Goal: Task Accomplishment & Management: Manage account settings

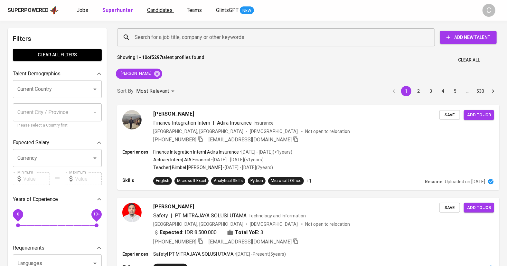
click at [157, 9] on span "Candidates" at bounding box center [159, 10] width 25 height 6
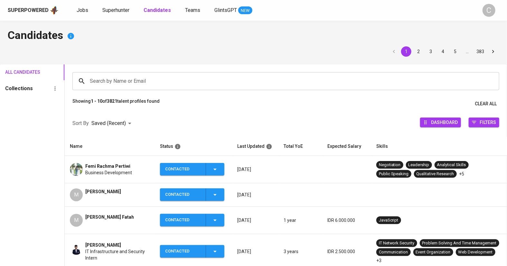
click at [108, 78] on input "Search by Name or Email" at bounding box center [287, 81] width 399 height 12
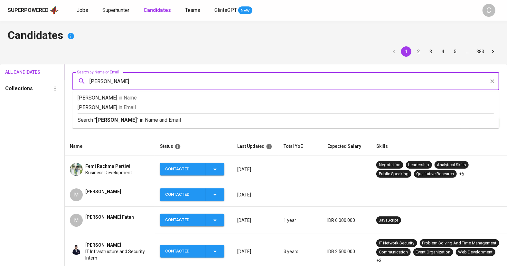
type input "rizky"
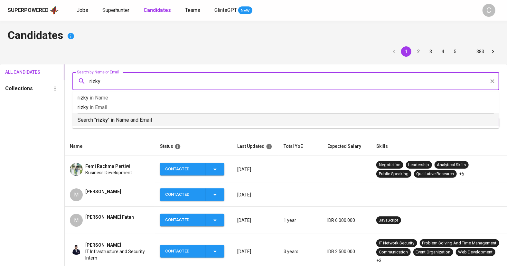
click at [108, 118] on p "Search " rizky " in Name and Email" at bounding box center [286, 120] width 416 height 8
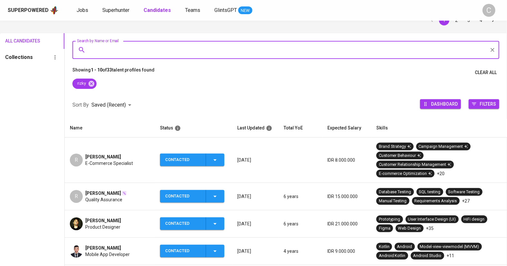
scroll to position [32, 0]
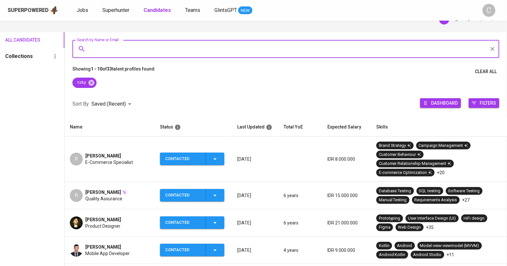
click at [112, 221] on div "Rizky Beny" at bounding box center [103, 219] width 36 height 6
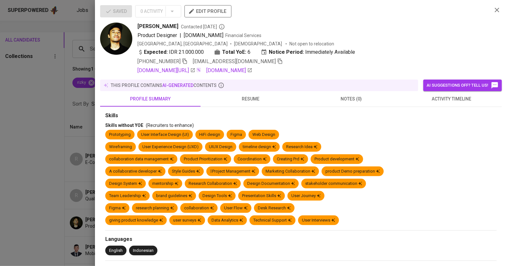
click at [277, 62] on icon "button" at bounding box center [280, 61] width 6 height 6
click at [278, 61] on icon "button" at bounding box center [280, 60] width 4 height 3
click at [31, 190] on div at bounding box center [253, 133] width 507 height 266
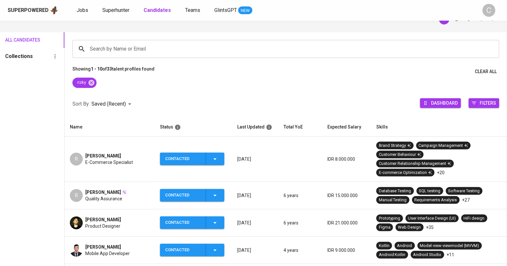
click at [219, 219] on icon "button" at bounding box center [215, 223] width 8 height 8
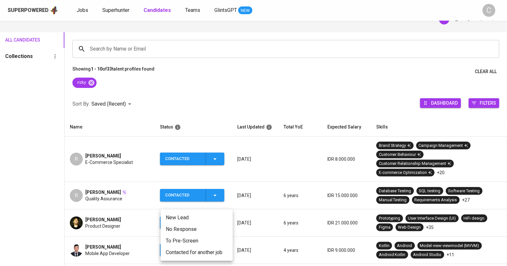
click at [193, 251] on li "Contacted for another job" at bounding box center [197, 253] width 72 height 12
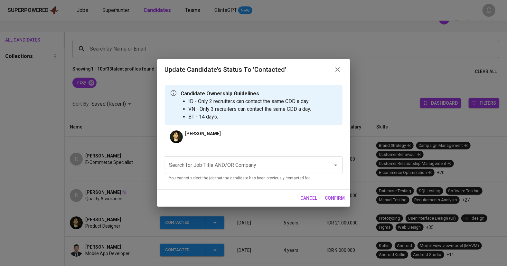
click at [218, 163] on input "Search for Job Title AND/OR Company" at bounding box center [245, 165] width 154 height 12
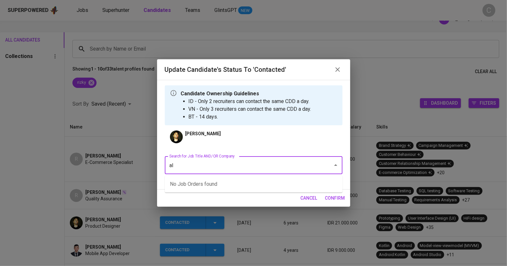
type input "a"
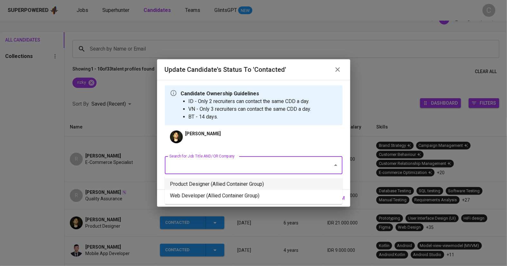
click at [205, 185] on li "Product Designer (Allied Container Group)" at bounding box center [254, 184] width 178 height 12
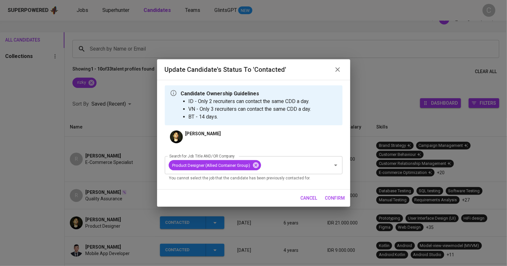
click at [335, 198] on span "confirm" at bounding box center [335, 198] width 20 height 8
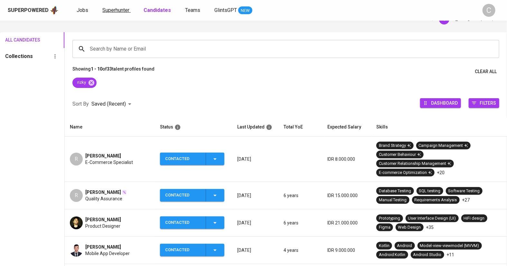
click at [117, 7] on span "Superhunter" at bounding box center [115, 10] width 27 height 6
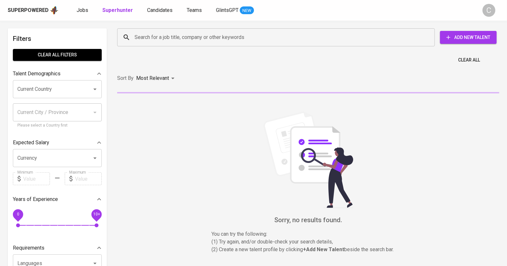
click at [179, 39] on input "Search for a job title, company or other keywords" at bounding box center [277, 37] width 289 height 12
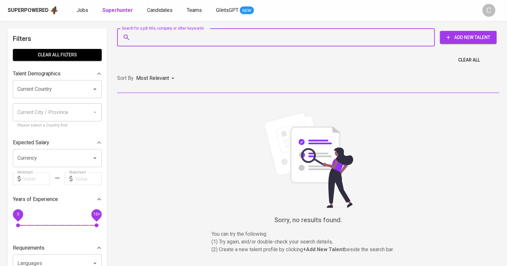
paste input "rizky.beny@gmail.com"
type input "rizky.beny@gmail.com"
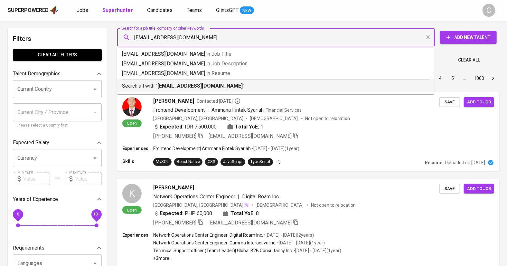
click at [179, 87] on b "rizky.beny@gmail.com" at bounding box center [199, 86] width 85 height 6
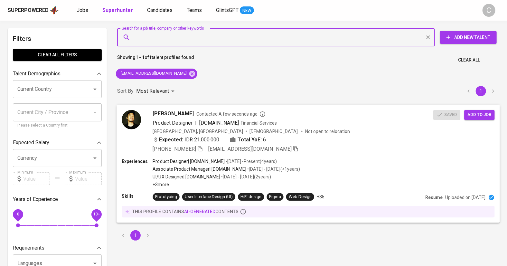
click at [481, 118] on button "Add to job" at bounding box center [479, 115] width 30 height 10
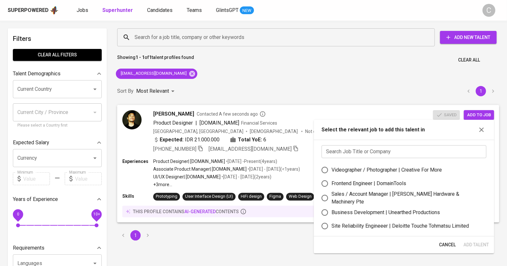
click at [398, 154] on input "text" at bounding box center [404, 151] width 165 height 13
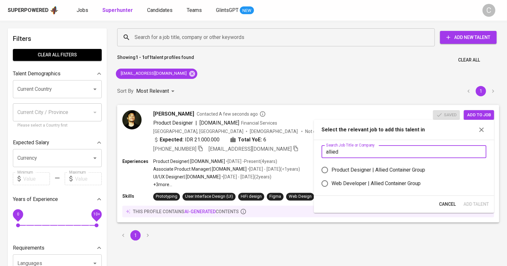
type input "allied"
click at [377, 167] on div "Product Designer | Allied Container Group" at bounding box center [379, 170] width 94 height 8
click at [332, 167] on input "Product Designer | Allied Container Group" at bounding box center [325, 170] width 14 height 14
radio input "true"
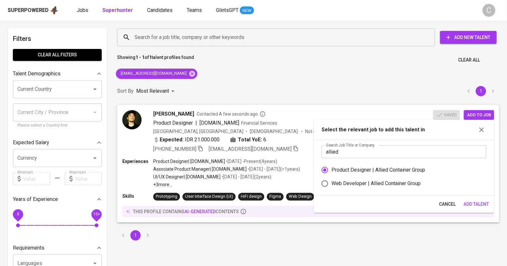
click at [472, 203] on span "Add Talent" at bounding box center [476, 204] width 25 height 8
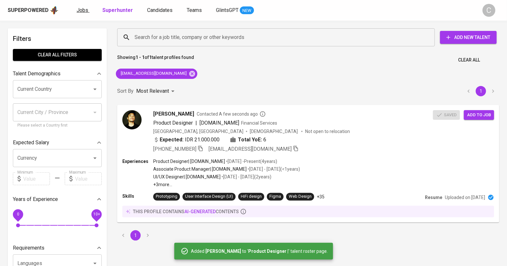
click at [80, 13] on span "Jobs" at bounding box center [83, 10] width 12 height 6
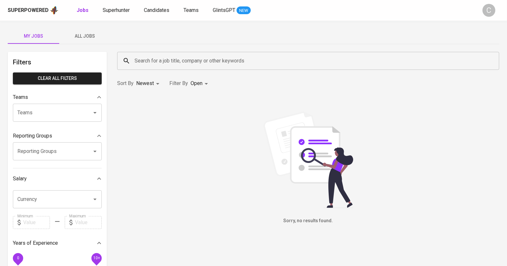
click at [87, 35] on span "All Jobs" at bounding box center [85, 36] width 44 height 8
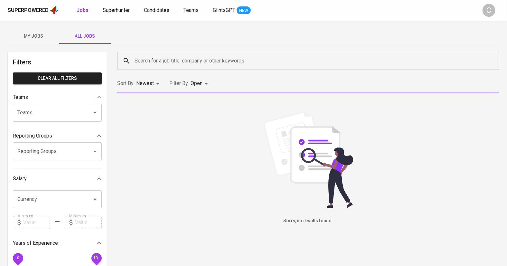
click at [165, 60] on input "Search for a job title, company or other keywords" at bounding box center [310, 61] width 354 height 12
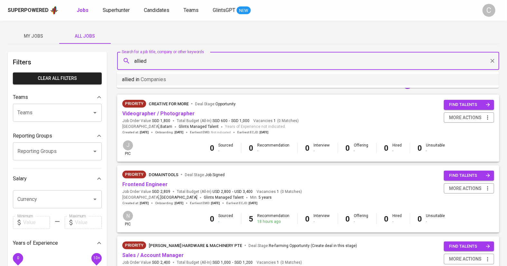
click at [147, 77] on span "Companies" at bounding box center [153, 79] width 25 height 6
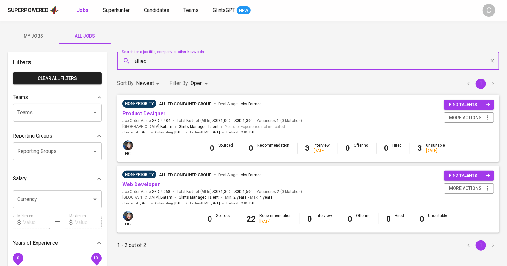
type input "allied"
click at [136, 108] on div "Non-Priority Allied Container Group Deal Stage : Jobs Farmed" at bounding box center [212, 105] width 180 height 10
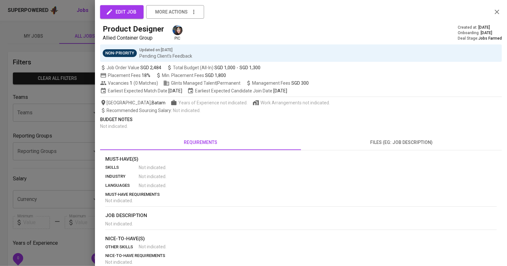
click at [58, 170] on div at bounding box center [253, 133] width 507 height 266
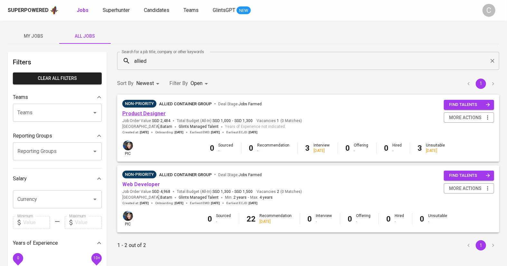
click at [130, 111] on link "Product Designer" at bounding box center [143, 113] width 43 height 6
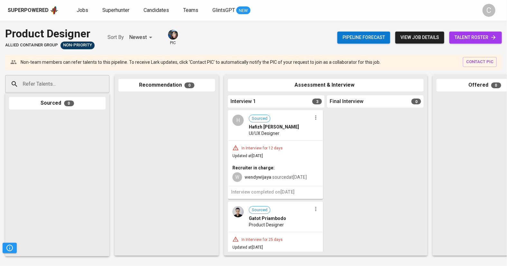
click at [473, 38] on span "talent roster" at bounding box center [476, 37] width 42 height 8
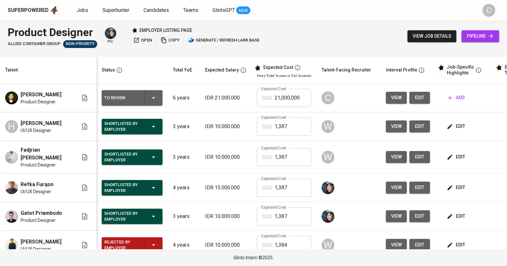
click at [140, 42] on span "open" at bounding box center [142, 40] width 19 height 7
click at [454, 99] on span "add" at bounding box center [456, 98] width 16 height 8
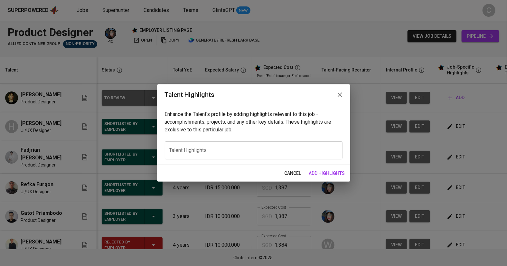
click at [268, 150] on textarea at bounding box center [253, 150] width 169 height 6
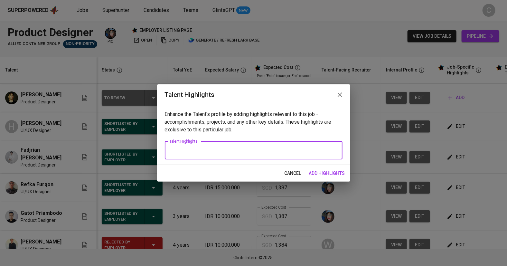
paste textarea "Lore ip d Sitame Consect Adipisci el Seddoeius.te, i UtlA etdolor magn aliquaen…"
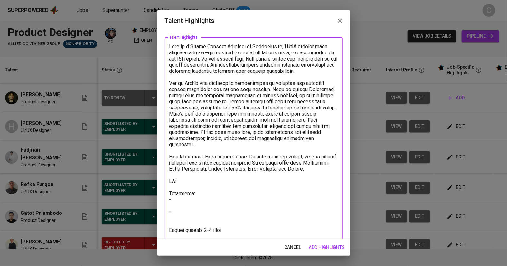
scroll to position [36, 0]
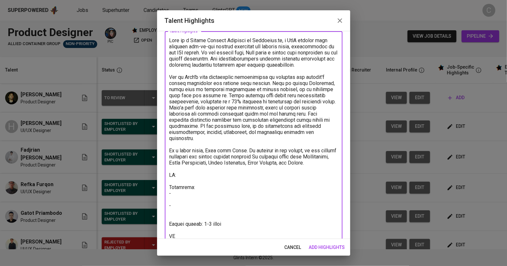
type textarea "Lore ip d Sitame Consect Adipisci el Seddoeius.te, i UtlA etdolor magn aliquaen…"
click at [329, 243] on span "add highlights" at bounding box center [327, 247] width 36 height 8
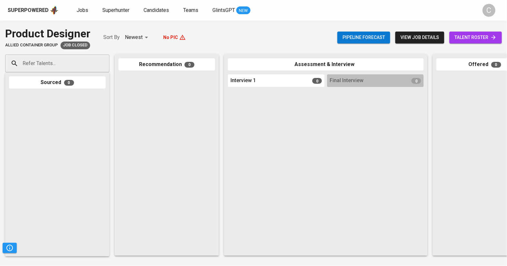
click at [471, 35] on span "talent roster" at bounding box center [476, 37] width 42 height 8
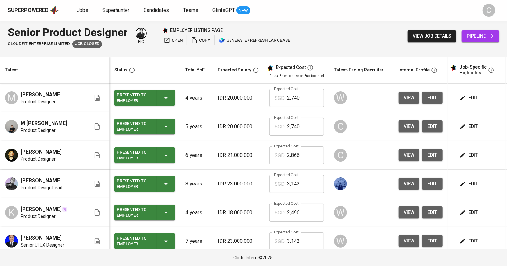
click at [461, 156] on span "edit" at bounding box center [469, 155] width 17 height 8
click at [461, 152] on span "edit" at bounding box center [469, 155] width 17 height 8
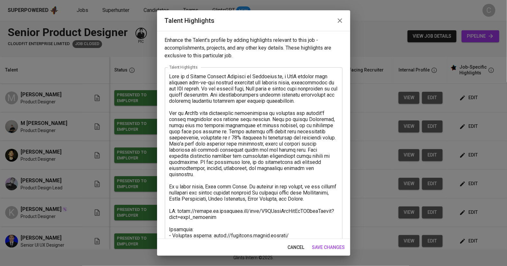
click at [254, 156] on textarea at bounding box center [253, 265] width 169 height 385
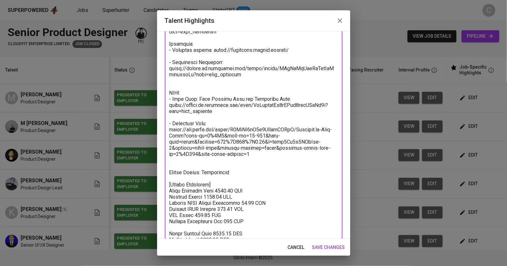
scroll to position [180, 0]
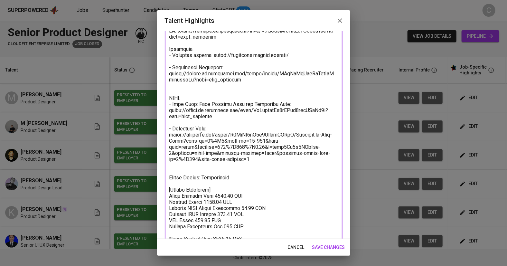
click at [220, 151] on textarea at bounding box center [253, 85] width 169 height 385
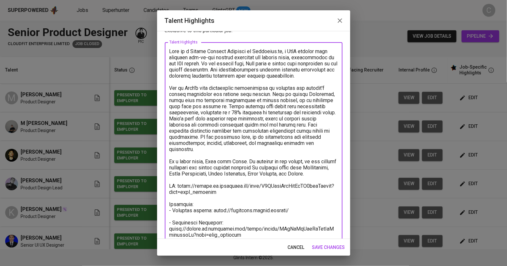
scroll to position [23, 0]
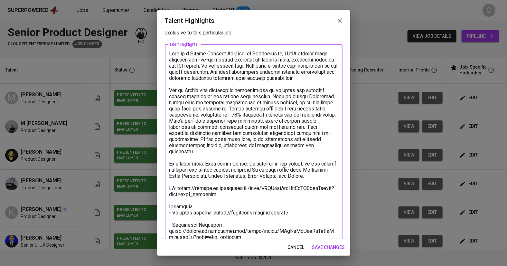
click at [329, 174] on textarea at bounding box center [253, 243] width 169 height 385
click at [305, 155] on textarea at bounding box center [253, 243] width 169 height 385
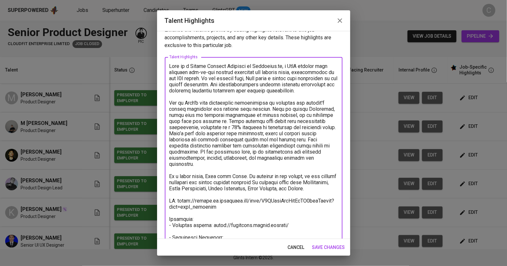
scroll to position [0, 0]
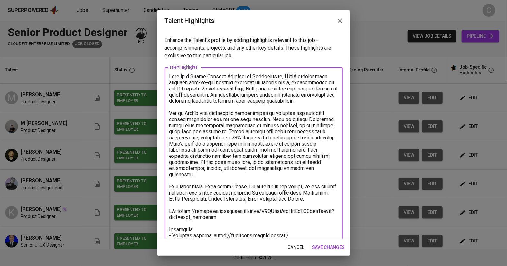
click at [253, 119] on textarea at bounding box center [253, 265] width 169 height 385
click at [170, 73] on textarea at bounding box center [253, 265] width 169 height 385
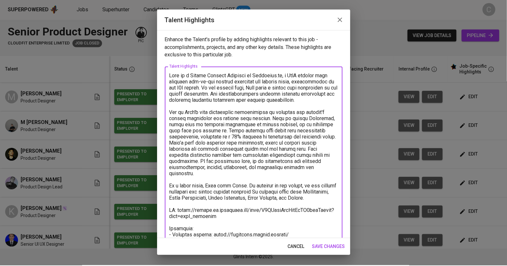
click at [340, 22] on icon "button" at bounding box center [340, 21] width 8 height 8
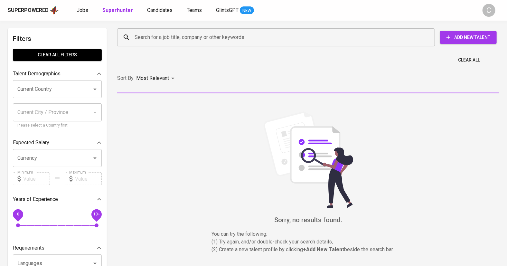
click at [150, 32] on input "Search for a job title, company or other keywords" at bounding box center [277, 37] width 289 height 12
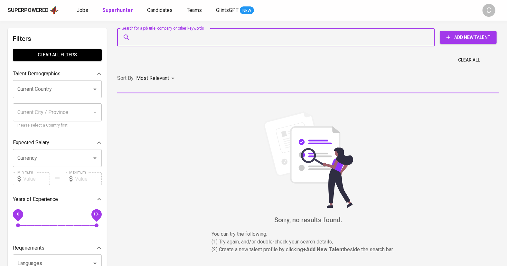
paste input "[EMAIL_ADDRESS][DOMAIN_NAME]"
type input "[EMAIL_ADDRESS][DOMAIN_NAME]"
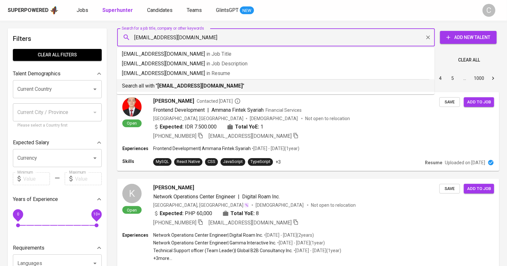
click at [182, 82] on p "Search all with " [EMAIL_ADDRESS][DOMAIN_NAME] "" at bounding box center [275, 86] width 307 height 8
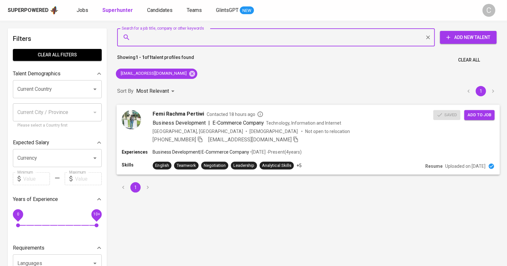
click at [376, 118] on div "Femi Rachma Pertiwi Contacted 18 hours ago Business Development | E-Commerce Co…" at bounding box center [293, 126] width 281 height 33
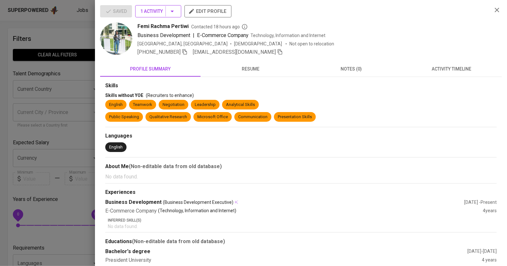
click at [173, 16] on button "1 Activity" at bounding box center [158, 11] width 46 height 12
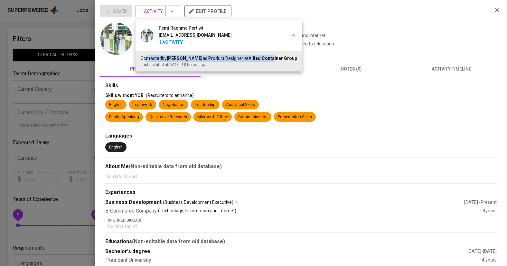
drag, startPoint x: 146, startPoint y: 55, endPoint x: 260, endPoint y: 59, distance: 114.4
click at [260, 59] on div "Contacted by [PERSON_NAME] as Product Designer at Allied Container Group" at bounding box center [219, 58] width 156 height 7
click at [260, 59] on span "Allied Container Group" at bounding box center [273, 58] width 49 height 5
click at [223, 63] on div "Last updated at [DATE] , 18 hours ago" at bounding box center [219, 65] width 156 height 6
click at [38, 199] on div at bounding box center [253, 133] width 507 height 266
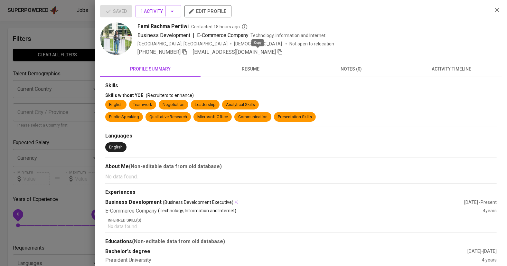
click at [278, 51] on icon "button" at bounding box center [280, 51] width 5 height 5
click at [42, 142] on div at bounding box center [253, 133] width 507 height 266
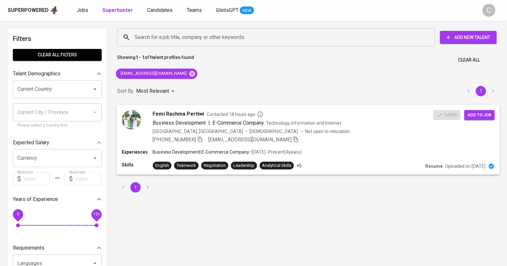
click at [474, 117] on span "Add to job" at bounding box center [479, 114] width 24 height 7
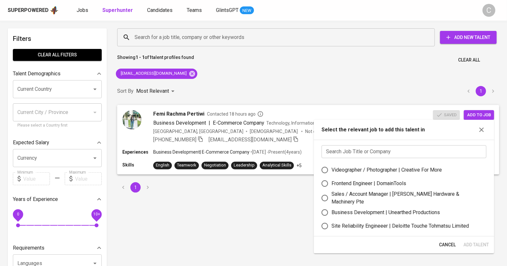
click at [392, 150] on input "text" at bounding box center [404, 151] width 165 height 13
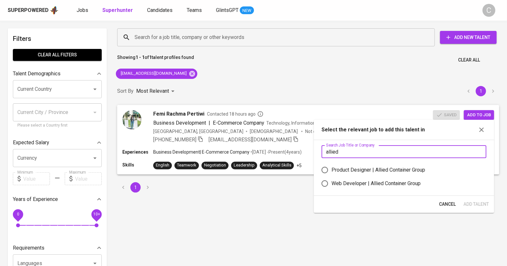
type input "allied"
click at [376, 163] on label "Product Designer | Allied Container Group" at bounding box center [399, 170] width 163 height 14
click at [332, 163] on input "Product Designer | Allied Container Group" at bounding box center [325, 170] width 14 height 14
radio input "true"
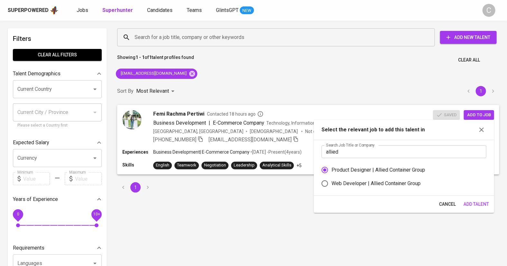
click at [376, 163] on label "Product Designer | Allied Container Group" at bounding box center [399, 170] width 163 height 14
click at [332, 163] on input "Product Designer | Allied Container Group" at bounding box center [325, 170] width 14 height 14
click at [478, 199] on button "Add Talent" at bounding box center [476, 204] width 31 height 12
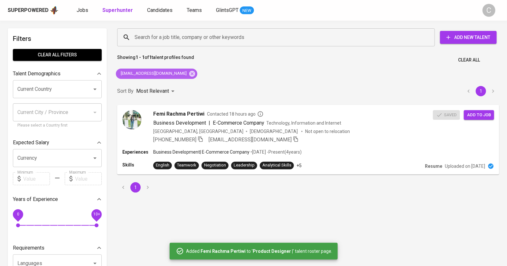
click at [189, 75] on icon at bounding box center [192, 74] width 6 height 6
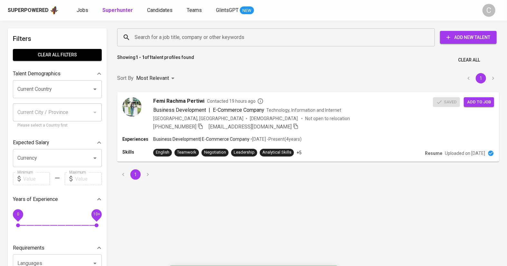
click at [152, 35] on input "Search for a job title, company or other keywords" at bounding box center [277, 37] width 289 height 12
paste input "greggygf@gmail.com"
type input "greggygf@gmail.com"
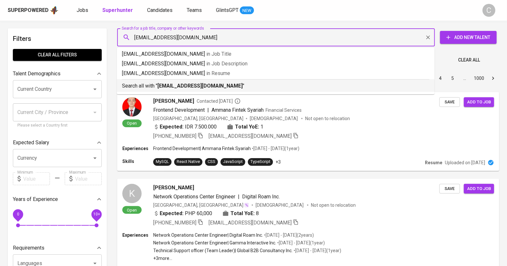
click at [165, 86] on b "greggygf@gmail.com" at bounding box center [199, 86] width 85 height 6
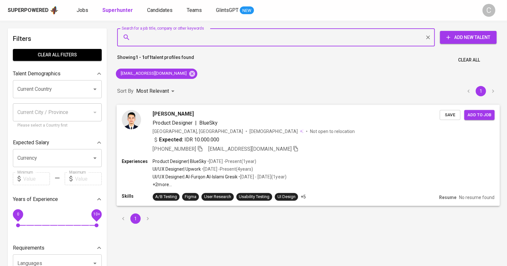
click at [454, 110] on button "Save" at bounding box center [450, 115] width 21 height 10
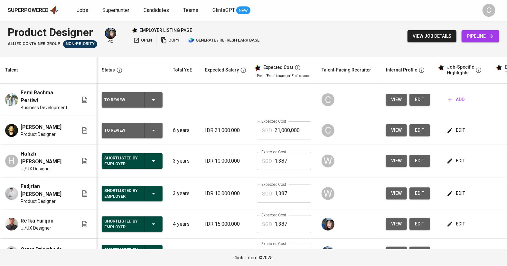
click at [424, 124] on button "edit" at bounding box center [420, 130] width 21 height 12
click at [459, 126] on span "edit" at bounding box center [456, 130] width 17 height 8
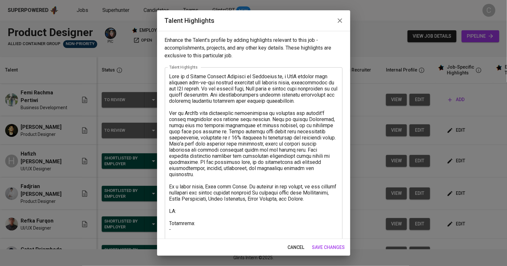
click at [213, 185] on textarea at bounding box center [253, 174] width 169 height 202
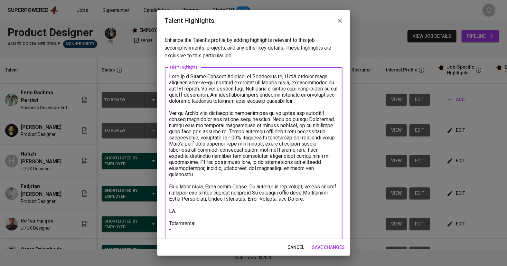
paste textarea "https://glints.sg.larksuite.com/file/G1XNbtiFqoJrzHxZJ6qluWklgob?from=from_copy…"
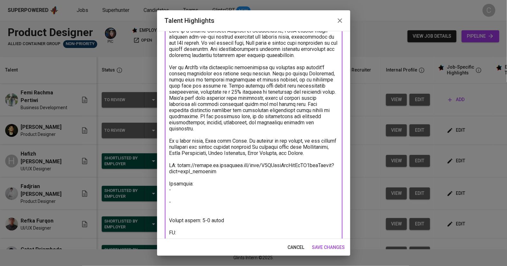
scroll to position [45, 0]
click at [189, 235] on textarea at bounding box center [253, 132] width 169 height 208
paste textarea "https://glints.sg.larksuite.com/file/DMgtbhCElo3HqGxMOANlujh6gvb?from=from_copy…"
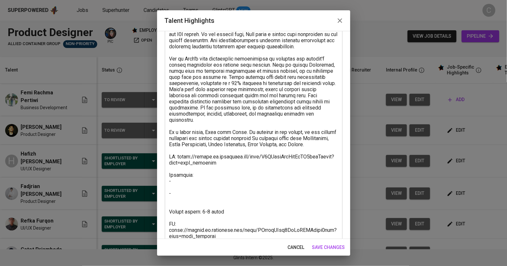
click at [188, 192] on textarea at bounding box center [253, 129] width 169 height 220
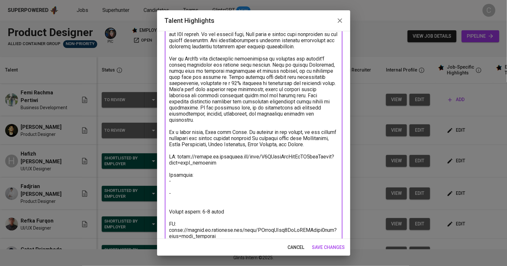
click at [185, 191] on textarea at bounding box center [253, 129] width 169 height 220
click at [179, 178] on textarea at bounding box center [253, 129] width 169 height 220
paste textarea "Oh iya wait kak, ini CV saya di attachment Ini portfolio terbaru saya: Online C…"
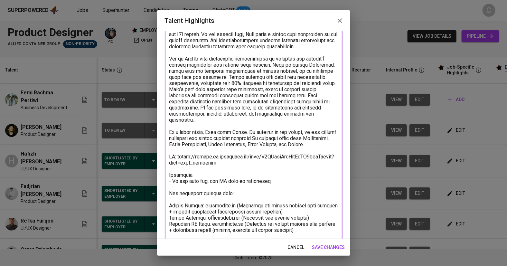
scroll to position [67, 0]
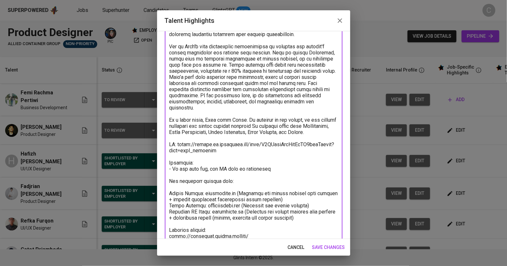
click at [234, 182] on textarea at bounding box center [253, 151] width 169 height 288
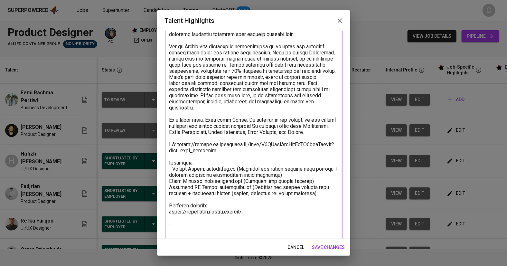
click at [290, 171] on textarea at bounding box center [253, 138] width 169 height 263
click at [169, 180] on div "x Talent Highlights" at bounding box center [254, 138] width 178 height 275
click at [237, 165] on textarea at bounding box center [253, 138] width 169 height 263
click at [238, 168] on textarea at bounding box center [253, 138] width 169 height 263
click at [251, 178] on textarea at bounding box center [253, 138] width 169 height 263
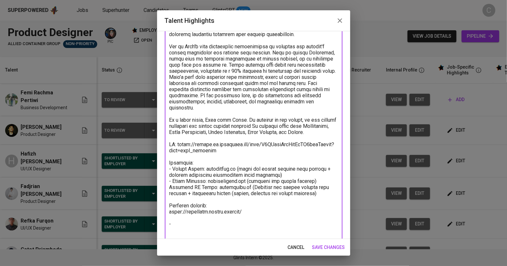
click at [172, 187] on textarea at bounding box center [253, 138] width 169 height 263
click at [249, 187] on textarea at bounding box center [253, 138] width 169 height 263
click at [310, 193] on textarea at bounding box center [253, 138] width 169 height 263
click at [269, 179] on textarea at bounding box center [253, 138] width 169 height 263
click at [261, 190] on textarea at bounding box center [253, 138] width 169 height 263
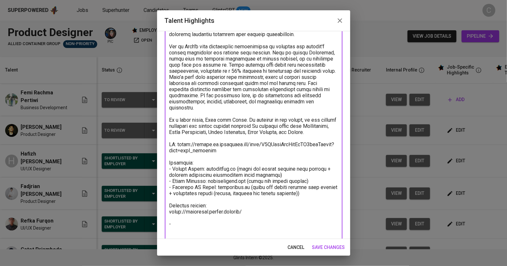
click at [215, 193] on textarea at bounding box center [253, 138] width 169 height 263
click at [306, 193] on textarea at bounding box center [253, 138] width 169 height 263
click at [215, 215] on textarea at bounding box center [253, 138] width 169 height 263
click at [171, 223] on textarea at bounding box center [253, 138] width 169 height 263
click at [169, 205] on textarea at bounding box center [253, 138] width 169 height 263
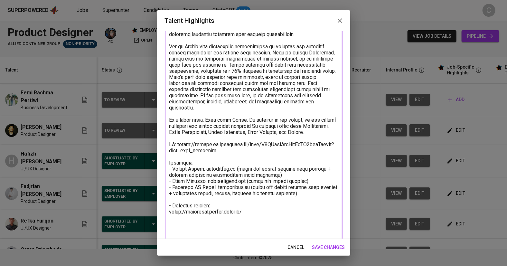
click at [183, 225] on textarea at bounding box center [253, 138] width 169 height 263
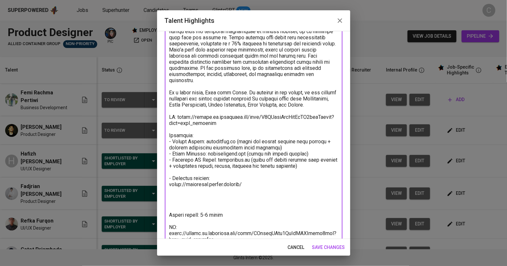
scroll to position [95, 0]
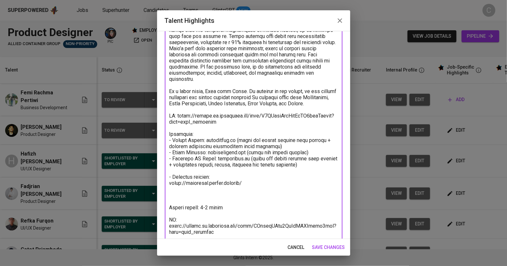
type textarea "Beny is a Senior Product Designer at Durianpay.id, a SaaS company that provides…"
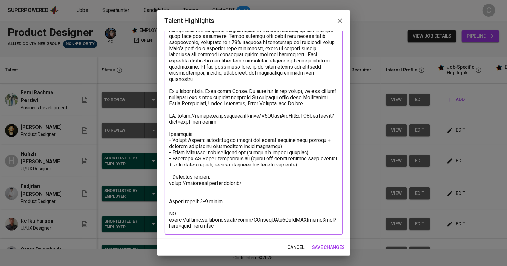
scroll to position [96, 0]
click at [325, 247] on span "save changes" at bounding box center [328, 247] width 33 height 8
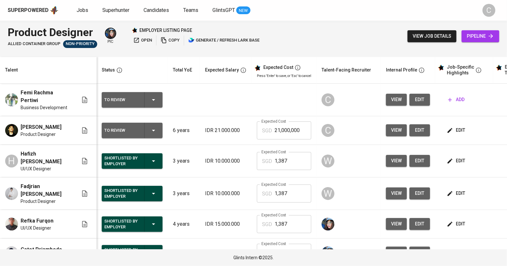
click at [416, 96] on span "edit" at bounding box center [420, 100] width 10 height 8
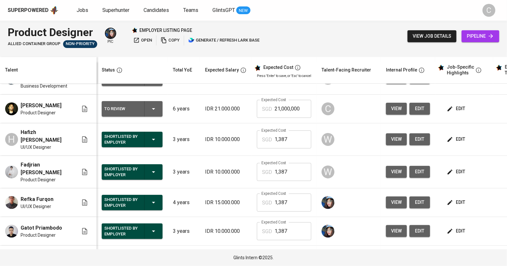
scroll to position [0, 0]
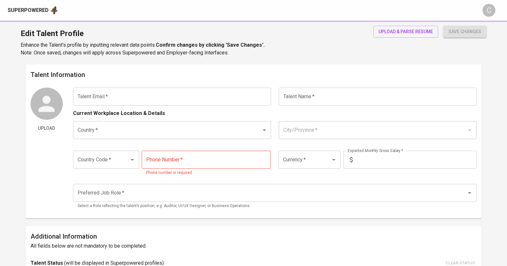
type input "[EMAIL_ADDRESS][DOMAIN_NAME]"
type input "[PERSON_NAME]"
type input "[GEOGRAPHIC_DATA]"
type input "[GEOGRAPHIC_DATA], [GEOGRAPHIC_DATA]"
type input "+62"
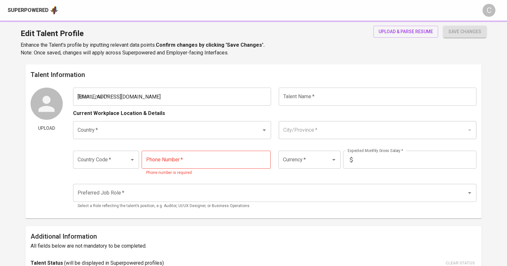
type input "[PHONE_NUMBER]"
type input "IDR"
type input "UI/UX Designer"
radio input "true"
type input "6"
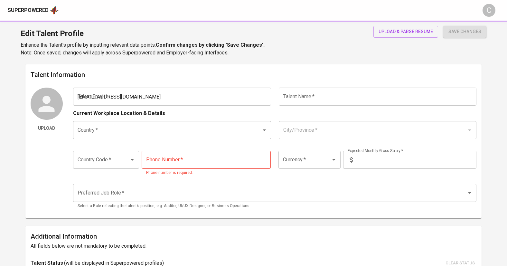
type input "Immediately Available"
type input "[URL][DOMAIN_NAME]"
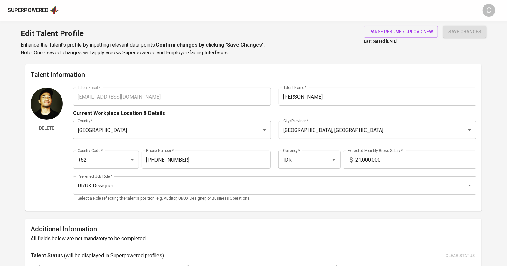
click at [360, 160] on input "21.000.000" at bounding box center [415, 160] width 121 height 18
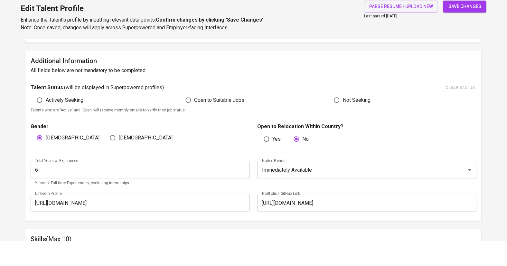
scroll to position [149, 0]
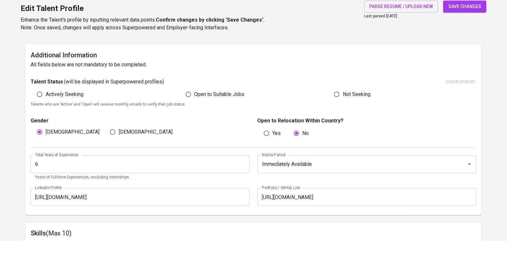
type input "10.000.000"
click at [295, 189] on input "Immediately Available" at bounding box center [357, 189] width 195 height 12
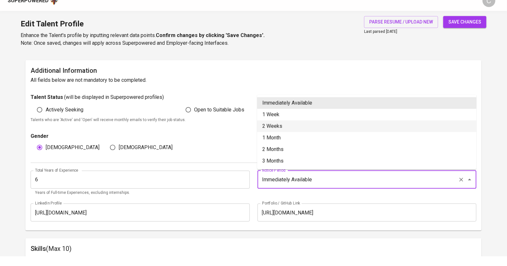
click at [271, 135] on li "2 Weeks" at bounding box center [366, 136] width 219 height 12
type input "2 Weeks"
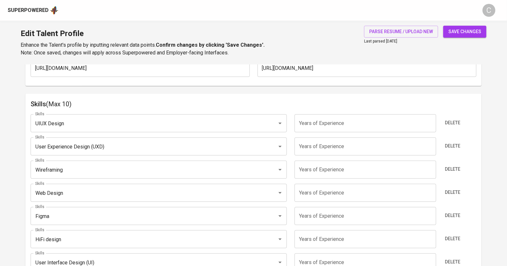
scroll to position [303, 0]
click at [349, 124] on input "number" at bounding box center [366, 124] width 142 height 18
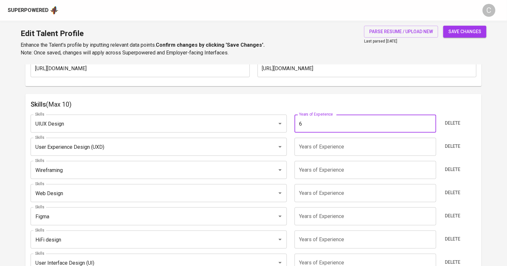
type input "6"
click at [385, 138] on input "number" at bounding box center [366, 147] width 142 height 18
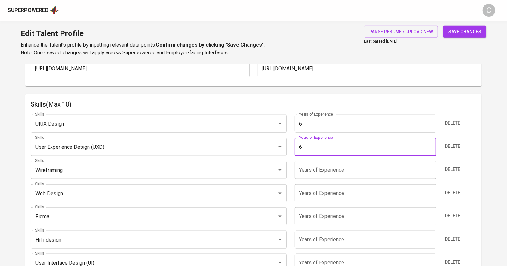
type input "6"
click at [365, 167] on input "number" at bounding box center [366, 170] width 142 height 18
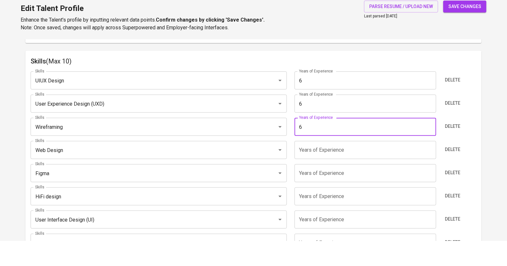
scroll to position [321, 0]
type input "6"
click at [365, 174] on input "number" at bounding box center [366, 175] width 142 height 18
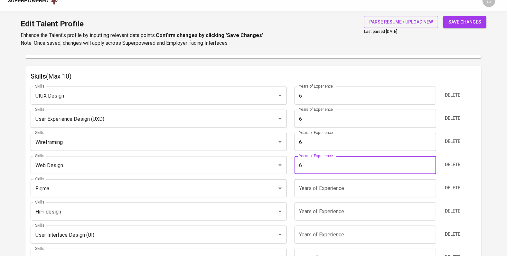
type input "6"
click at [351, 196] on input "number" at bounding box center [366, 198] width 142 height 18
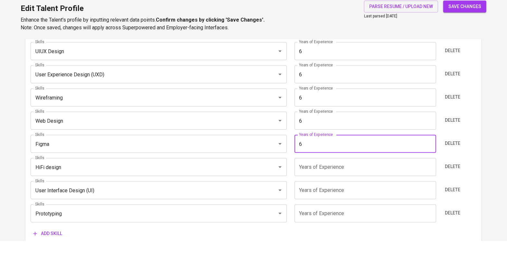
scroll to position [351, 0]
type input "6"
click at [363, 191] on input "number" at bounding box center [366, 192] width 142 height 18
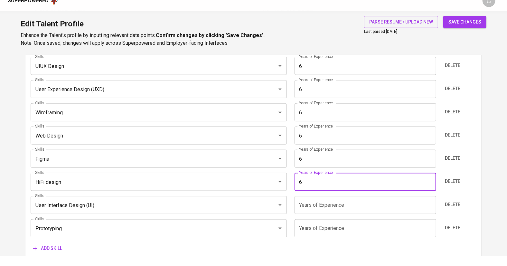
type input "6"
click at [351, 213] on input "number" at bounding box center [366, 215] width 142 height 18
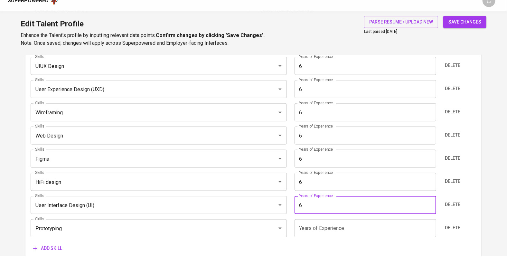
type input "6"
click at [352, 237] on input "number" at bounding box center [366, 238] width 142 height 18
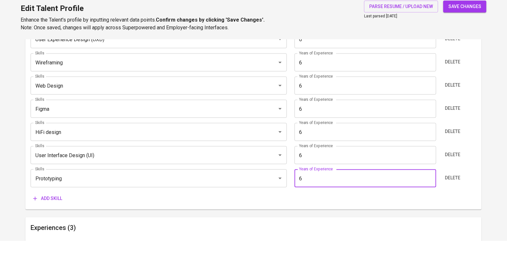
type input "6"
click at [372, 226] on div "Add skill" at bounding box center [254, 224] width 446 height 12
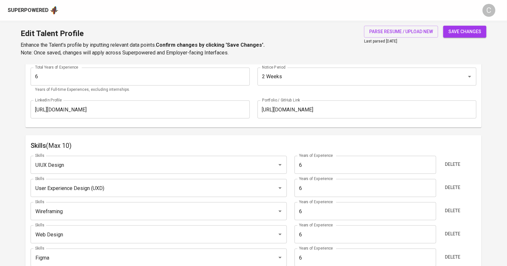
scroll to position [260, 0]
click at [465, 31] on span "save changes" at bounding box center [464, 32] width 33 height 8
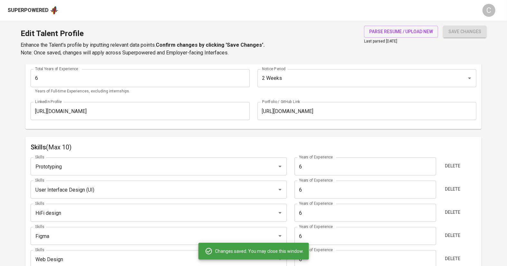
type input "Prototyping"
type input "User Interface Design (UI)"
type input "HiFi design"
type input "Figma"
type input "Web Design"
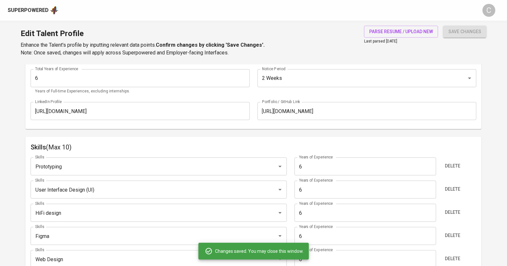
type input "Wireframing"
type input "User Experience Design (UXD)"
type input "UIUX Design"
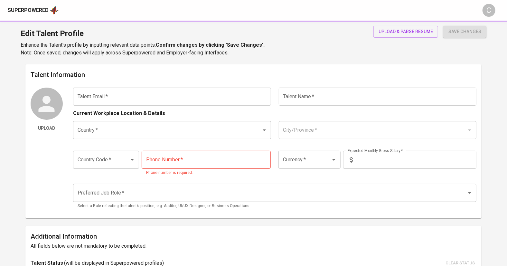
type input "[EMAIL_ADDRESS][DOMAIN_NAME]"
type input "Femi Rachma Pertiwi"
type input "[GEOGRAPHIC_DATA]"
type input "[GEOGRAPHIC_DATA], [GEOGRAPHIC_DATA]"
type input "+62"
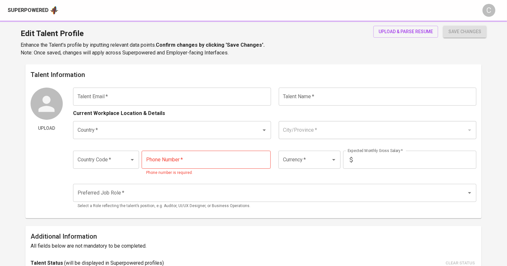
type input "[PHONE_NUMBER]"
type input "IDR"
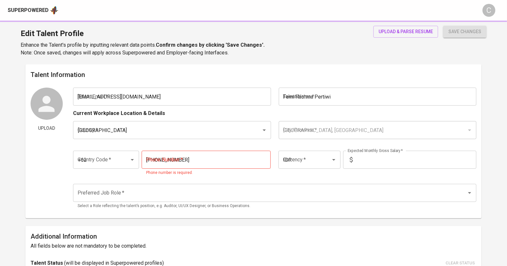
radio input "true"
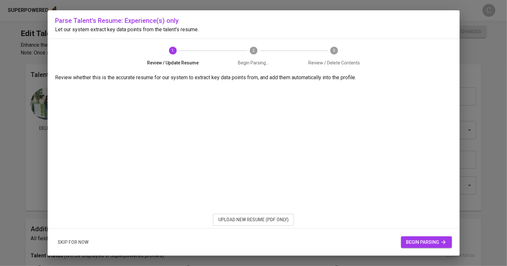
click at [251, 219] on span "upload new resume (pdf only)" at bounding box center [253, 220] width 71 height 8
click at [418, 239] on span "begin parsing" at bounding box center [426, 242] width 41 height 8
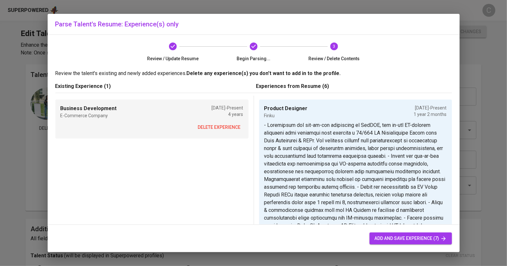
click at [210, 123] on button "delete experience" at bounding box center [219, 127] width 48 height 12
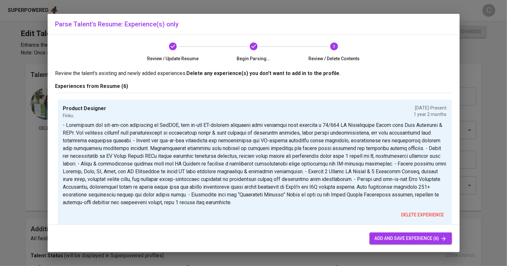
click at [391, 241] on span "add and save experience (6)" at bounding box center [411, 238] width 72 height 8
type input "IDR"
type input "Product Designer"
type input "Finku"
type input "[DATE]"
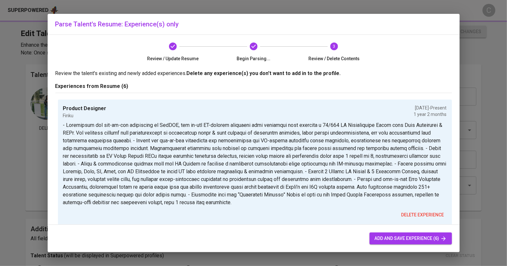
type textarea "- Redesigned the end-to-end experience of FinGPT, the in-app AI-powered financi…"
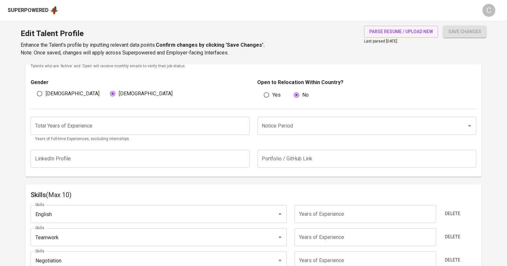
scroll to position [197, 0]
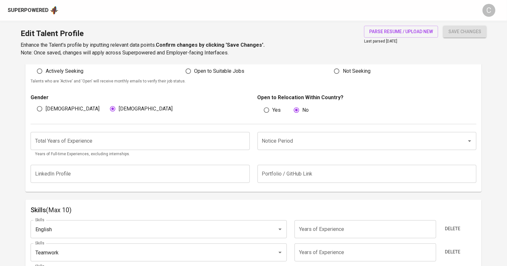
click at [158, 139] on input "number" at bounding box center [140, 141] width 219 height 18
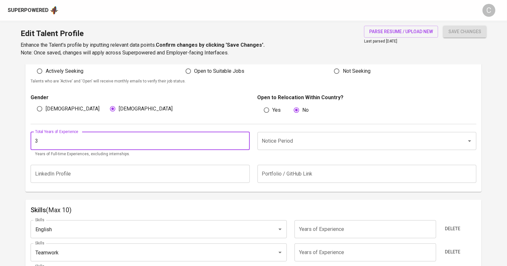
type input "3"
click at [305, 136] on input "Notice Period" at bounding box center [357, 141] width 195 height 12
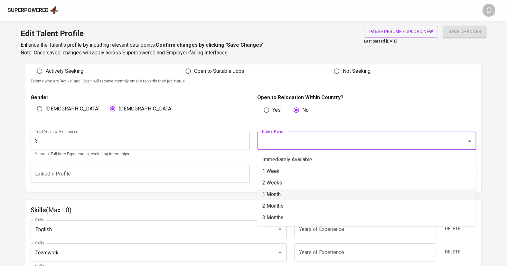
click at [276, 196] on li "1 Month" at bounding box center [366, 195] width 219 height 12
type input "1 Month"
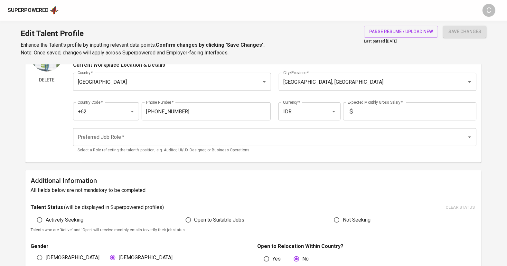
scroll to position [48, 0]
click at [362, 112] on input "text" at bounding box center [415, 112] width 121 height 18
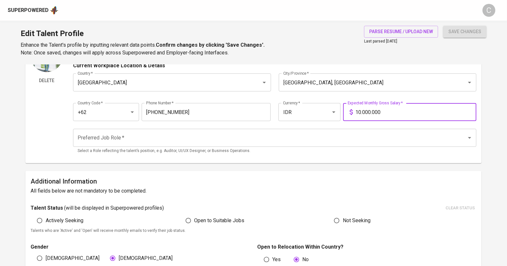
type input "10.000.000"
click at [151, 136] on input "Preferred Job Role   *" at bounding box center [266, 138] width 380 height 12
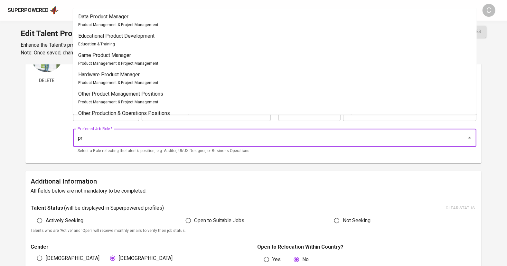
type input "p"
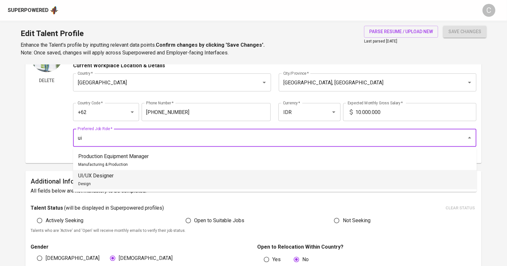
click at [102, 177] on p "UI/UX Designer" at bounding box center [95, 176] width 35 height 8
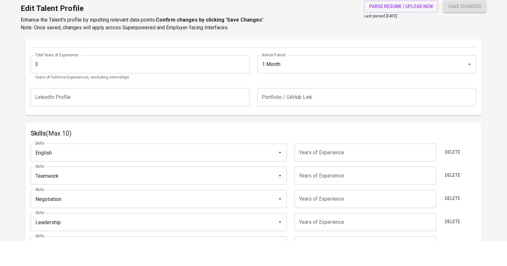
scroll to position [255, 0]
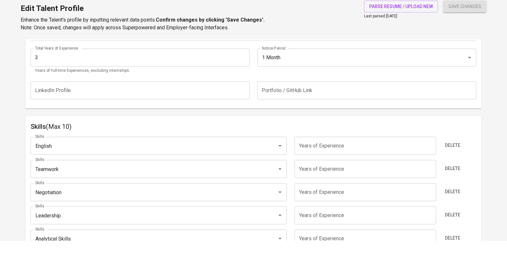
type input "UI/UX Designer"
click at [175, 165] on input "English" at bounding box center [149, 171] width 232 height 12
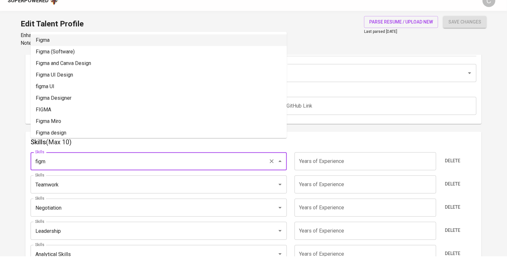
click at [124, 46] on li "Figma" at bounding box center [159, 50] width 256 height 12
type input "Figma"
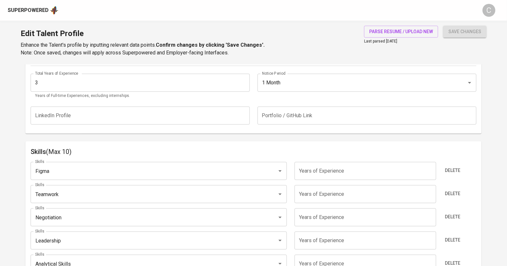
click at [209, 259] on input "Analytical Skills" at bounding box center [149, 264] width 232 height 12
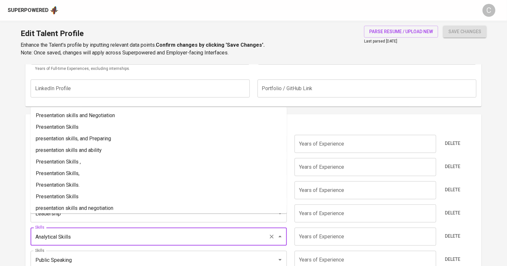
scroll to position [386, 0]
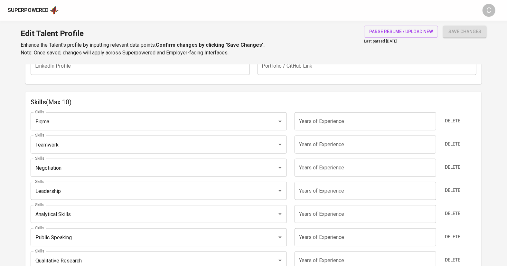
scroll to position [297, 0]
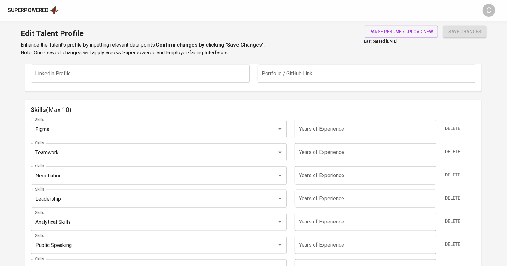
click at [64, 153] on input "Teamwork" at bounding box center [149, 152] width 232 height 12
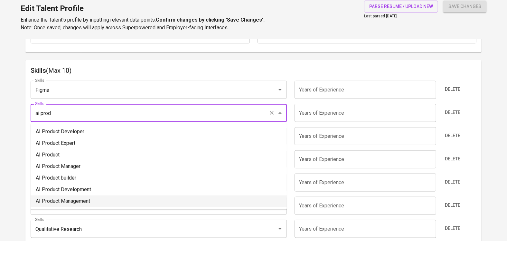
scroll to position [314, 0]
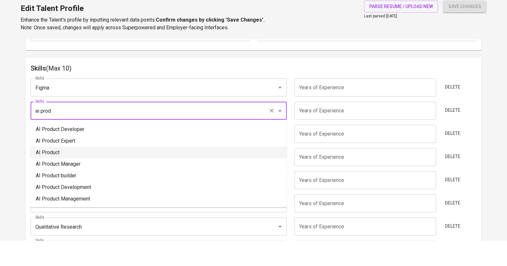
click at [56, 177] on li "AI Product" at bounding box center [159, 178] width 256 height 12
type input "AI Product"
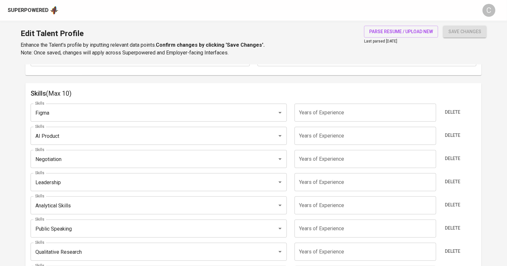
click at [60, 157] on input "Negotiation" at bounding box center [149, 159] width 232 height 12
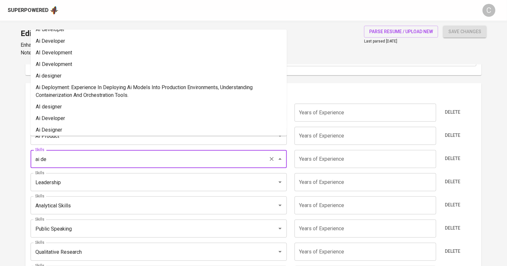
scroll to position [68, 0]
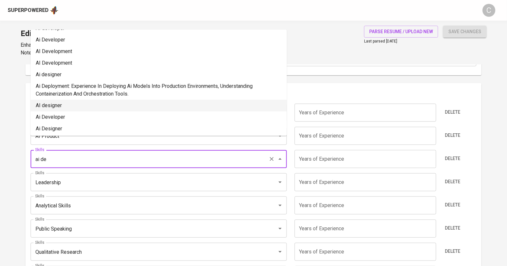
click at [86, 105] on li "AI designer" at bounding box center [159, 106] width 256 height 12
type input "AI designer"
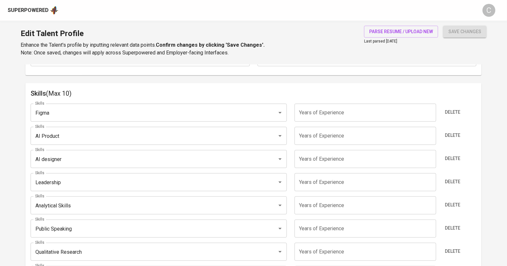
click at [80, 186] on input "Leadership" at bounding box center [149, 182] width 232 height 12
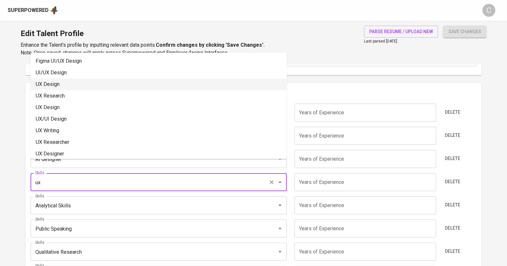
click at [67, 79] on li "UX Design" at bounding box center [159, 85] width 256 height 12
type input "UX Design"
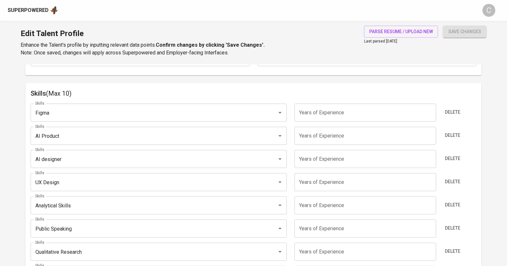
click at [67, 207] on input "Analytical Skills" at bounding box center [149, 205] width 232 height 12
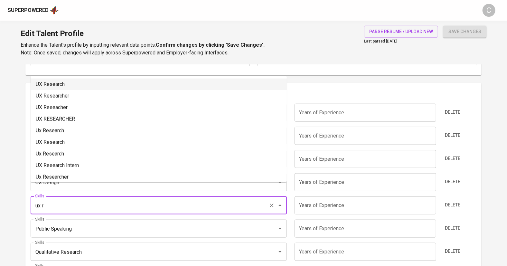
click at [56, 86] on li "UX Research" at bounding box center [159, 85] width 256 height 12
type input "UX Research"
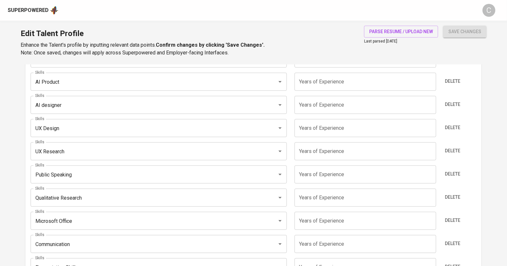
scroll to position [372, 0]
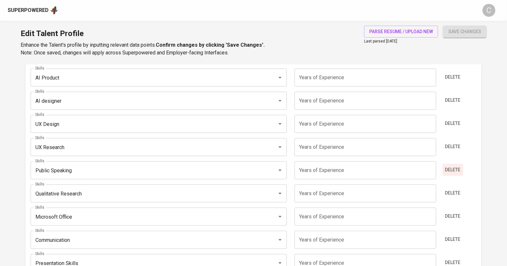
click at [454, 170] on span "Delete" at bounding box center [452, 170] width 15 height 8
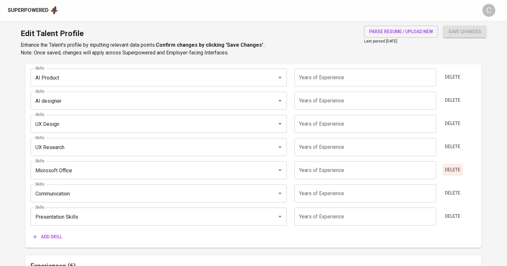
click at [454, 170] on span "Delete" at bounding box center [452, 170] width 15 height 8
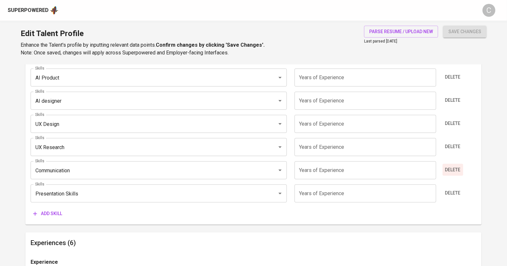
click at [454, 170] on span "Delete" at bounding box center [452, 170] width 15 height 8
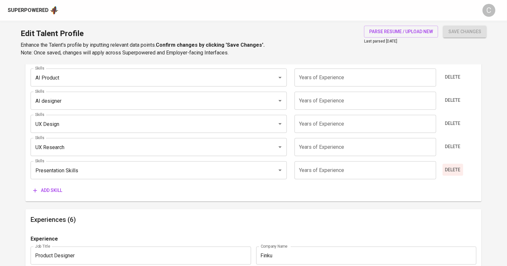
click at [445, 170] on span "Delete" at bounding box center [452, 170] width 15 height 8
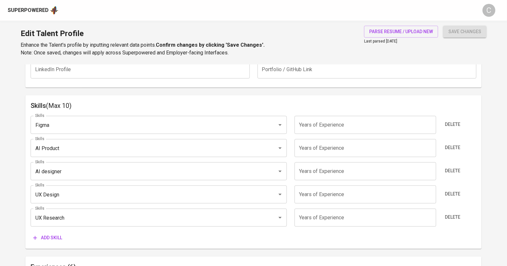
scroll to position [295, 0]
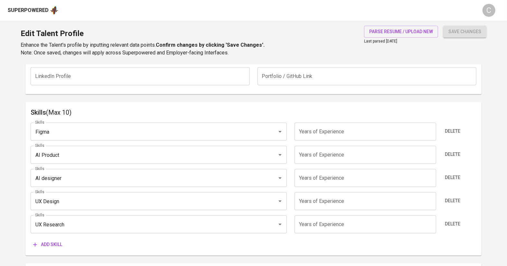
click at [344, 129] on input "number" at bounding box center [366, 132] width 142 height 18
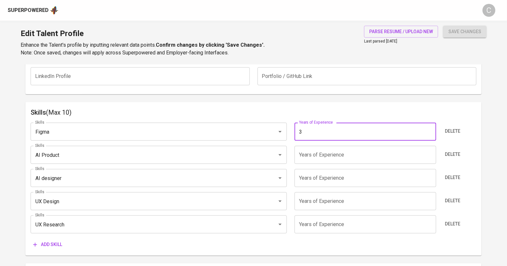
type input "3"
click at [372, 147] on input "number" at bounding box center [366, 155] width 142 height 18
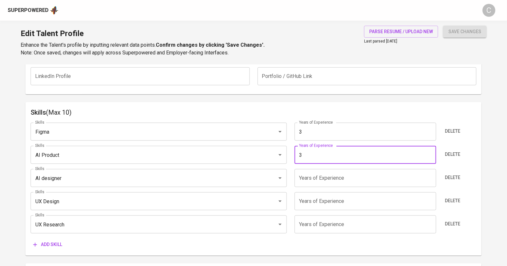
type input "3"
click at [352, 179] on input "number" at bounding box center [366, 178] width 142 height 18
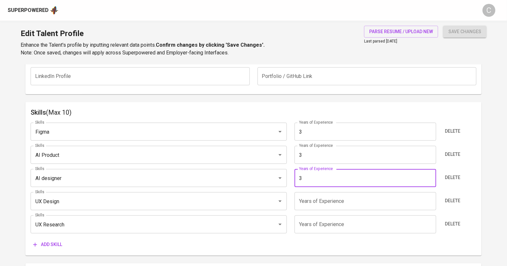
type input "3"
click at [352, 202] on input "number" at bounding box center [366, 201] width 142 height 18
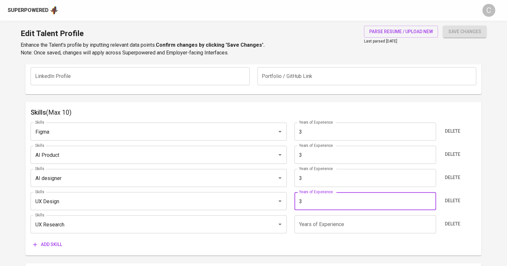
type input "3"
click at [340, 226] on input "number" at bounding box center [366, 224] width 142 height 18
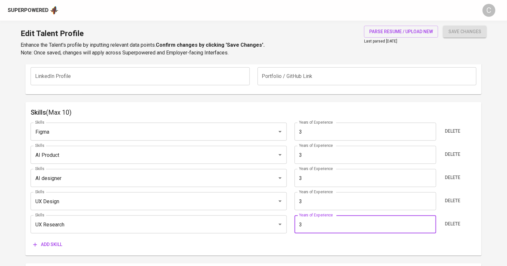
type input "3"
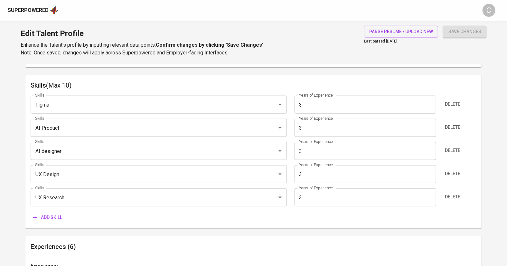
scroll to position [323, 0]
click at [50, 220] on button "Add skill" at bounding box center [48, 216] width 34 height 12
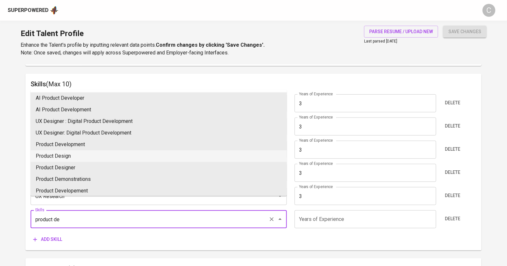
click at [92, 160] on li "Product Design" at bounding box center [159, 156] width 256 height 12
type input "Product Design"
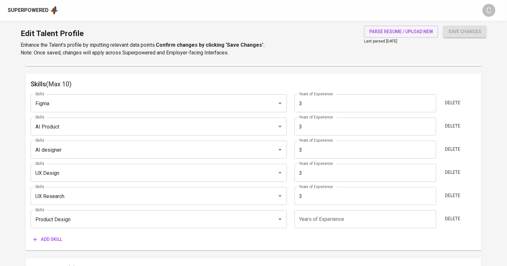
click at [327, 217] on input "number" at bounding box center [366, 219] width 142 height 18
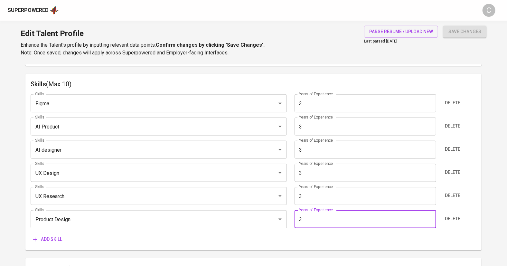
type input "3"
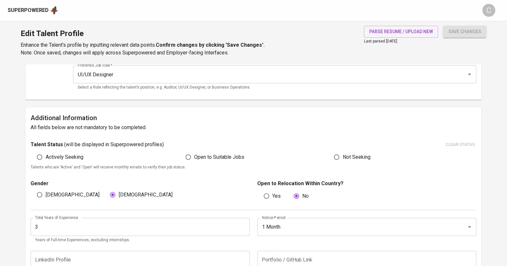
scroll to position [109, 0]
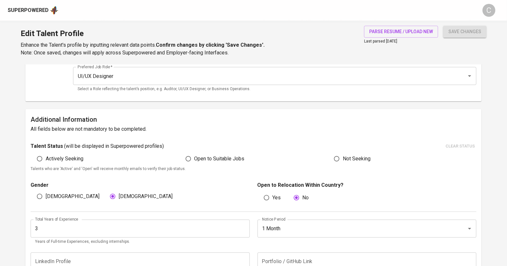
click at [464, 31] on span "save changes" at bounding box center [464, 32] width 33 height 8
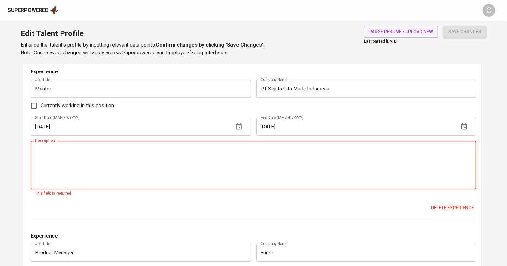
scroll to position [1008, 0]
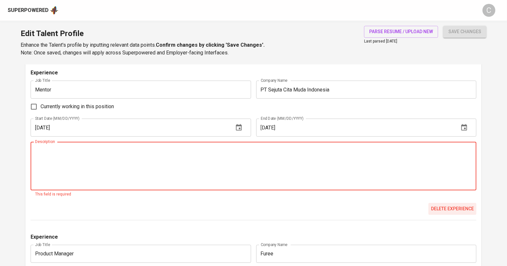
click at [457, 208] on span "Delete experience" at bounding box center [452, 209] width 43 height 8
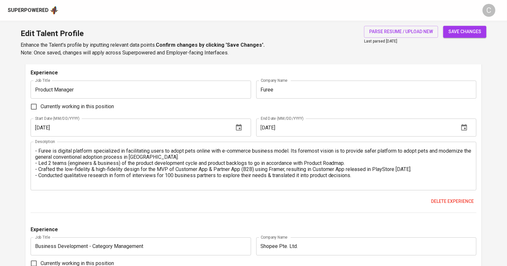
click at [467, 30] on span "save changes" at bounding box center [464, 32] width 33 height 8
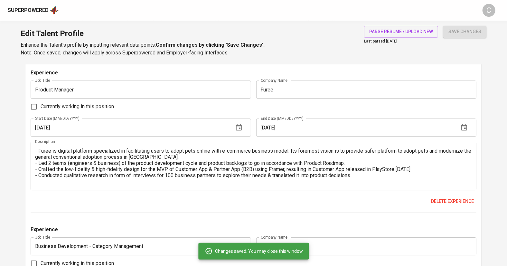
type input "Product Design"
type input "UX Research"
type input "UX Design"
type input "AI designer"
type input "AI Product"
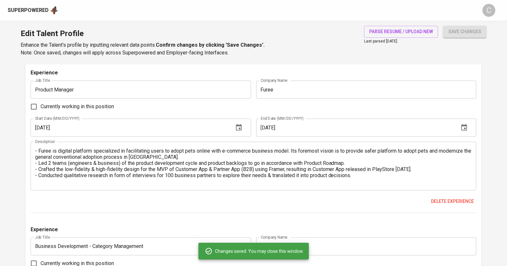
type input "Figma"
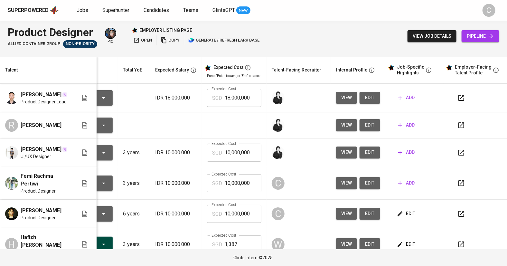
scroll to position [0, 44]
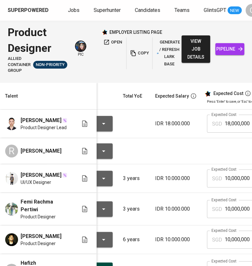
click at [232, 0] on html "Superpowered Jobs Superhunter Candidates Teams GlintsGPT NEW C Product Designer…" at bounding box center [126, 146] width 252 height 292
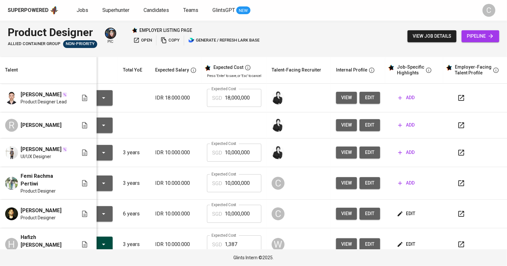
click at [403, 178] on td "add" at bounding box center [414, 183] width 58 height 33
click at [405, 182] on span "add" at bounding box center [406, 183] width 16 height 8
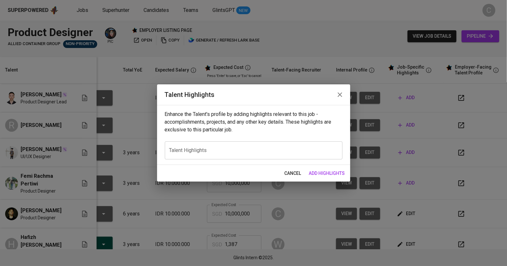
click at [268, 154] on div "x Talent Highlights" at bounding box center [254, 150] width 178 height 18
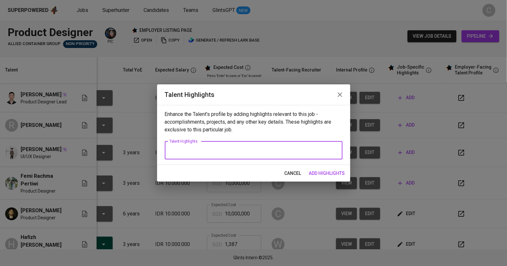
paste textarea "Got it — here’s the refined version without bold formatting: --- Femi is a Prod…"
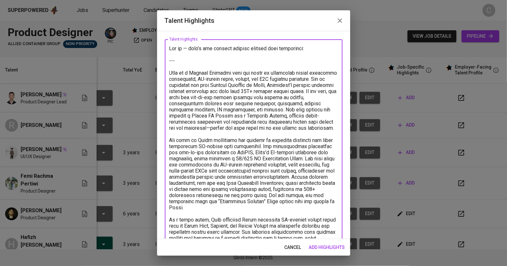
scroll to position [33, 0]
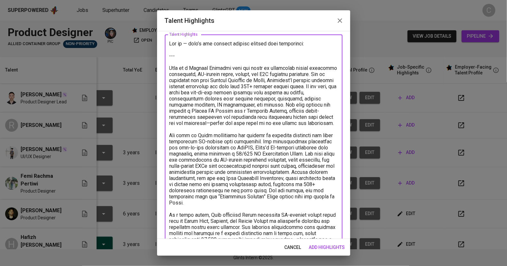
click at [193, 56] on textarea at bounding box center [253, 178] width 169 height 275
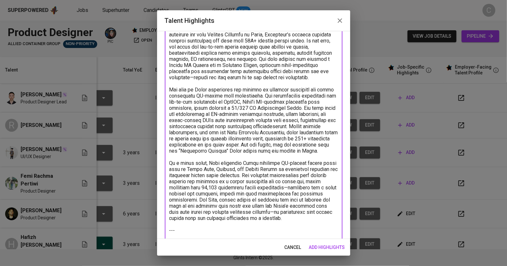
scroll to position [96, 0]
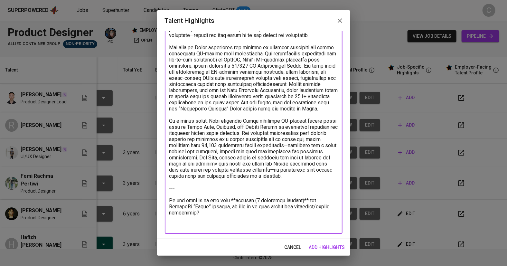
click at [202, 220] on textarea at bounding box center [253, 102] width 169 height 251
drag, startPoint x: 202, startPoint y: 220, endPoint x: 165, endPoint y: 196, distance: 43.2
click at [165, 196] on div "x Talent Highlights" at bounding box center [254, 102] width 178 height 263
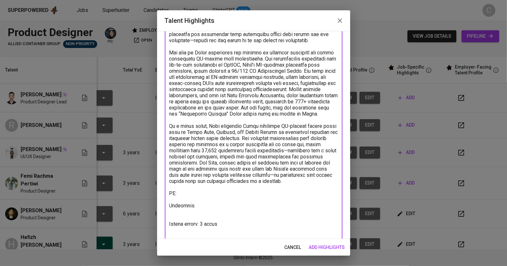
scroll to position [97, 0]
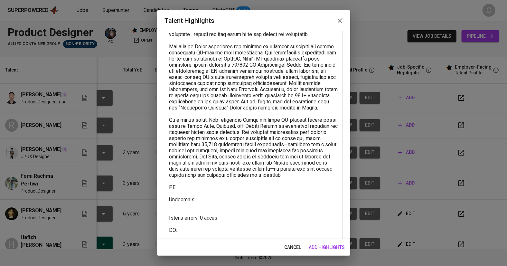
click at [184, 233] on textarea at bounding box center [253, 107] width 169 height 263
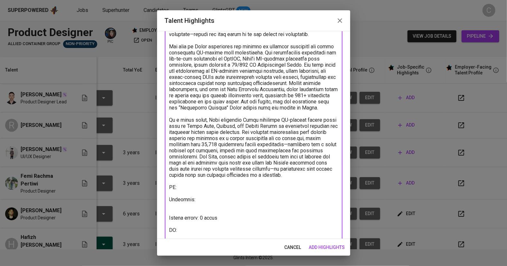
paste textarea "https://glints.sg.larksuite.com/minutes/obsgmz1481lfg376zdv79245"
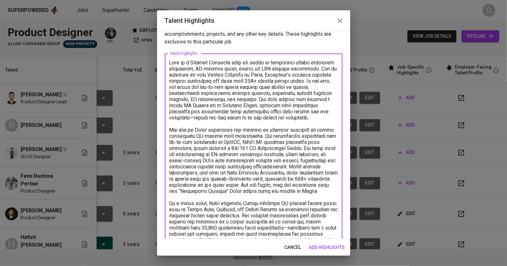
scroll to position [0, 0]
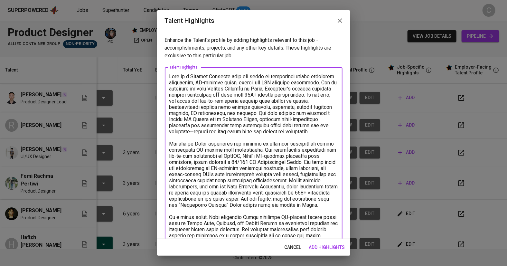
click at [263, 78] on textarea at bounding box center [253, 204] width 169 height 263
click at [240, 72] on div "x Talent Highlights" at bounding box center [254, 204] width 178 height 275
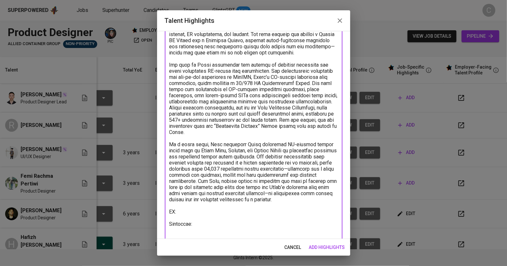
scroll to position [85, 0]
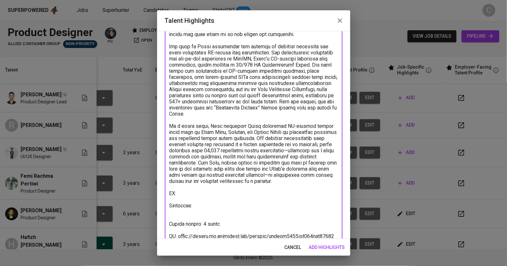
click at [211, 204] on textarea at bounding box center [253, 113] width 169 height 251
paste textarea "https://bit.ly/4oTxHTw"
click at [204, 193] on textarea at bounding box center [253, 113] width 169 height 251
paste textarea "https://glints.sg.larksuite.com/wiki/VBPTw9SQsiXtA5kM4DnlPf27gbc?from=from_copy…"
type textarea "Femi is the sole Product Designer at Finku, Indonesia’s leading personal financ…"
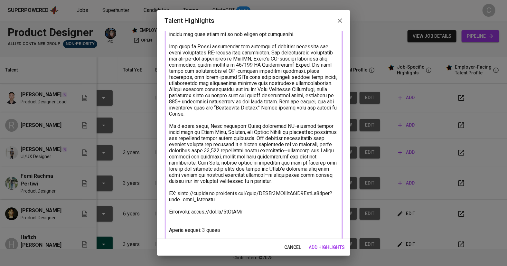
scroll to position [108, 0]
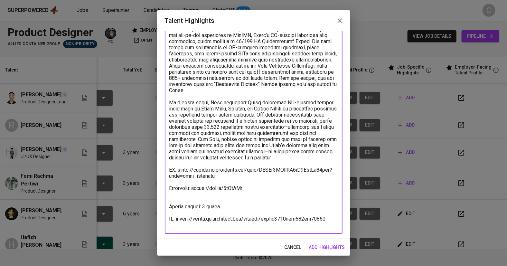
click at [329, 249] on span "add highlights" at bounding box center [327, 247] width 36 height 8
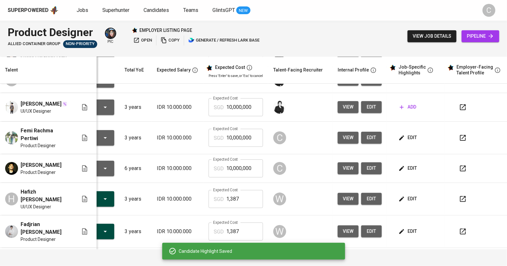
scroll to position [54, 48]
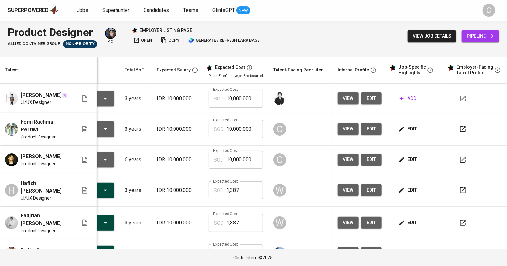
click at [249, 186] on input "1,387" at bounding box center [244, 190] width 37 height 18
click at [257, 127] on input "10,000,000" at bounding box center [244, 129] width 37 height 18
type input "1"
paste input "1,387"
type input "1,387"
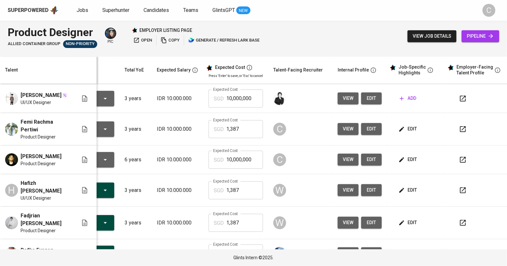
click at [254, 161] on input "10,000,000" at bounding box center [244, 160] width 37 height 18
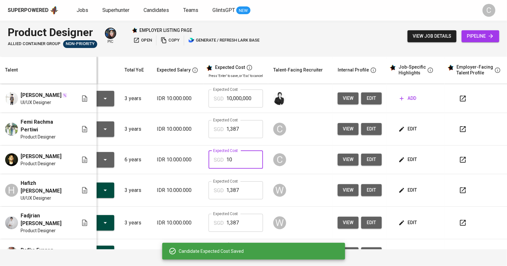
type input "1"
paste input "1,387"
type input "1,387"
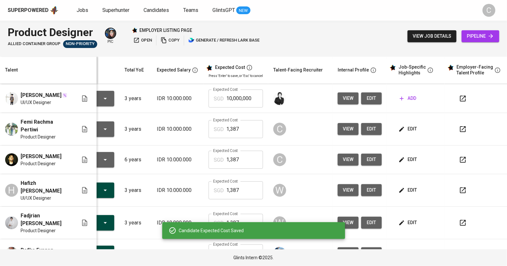
click at [407, 186] on span "edit" at bounding box center [408, 190] width 17 height 8
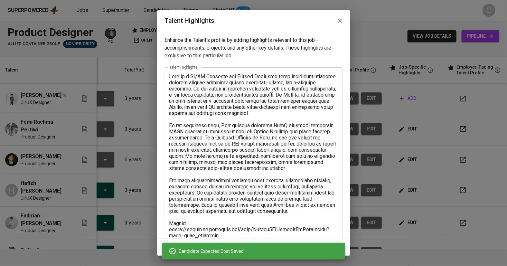
scroll to position [78, 0]
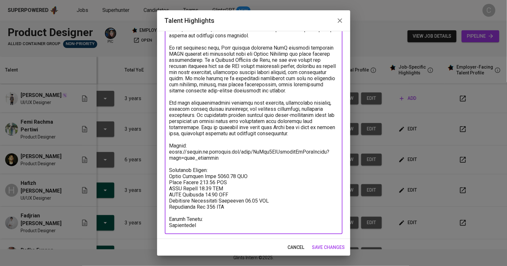
drag, startPoint x: 237, startPoint y: 205, endPoint x: 167, endPoint y: 168, distance: 79.5
click at [167, 168] on div "x Talent Highlights" at bounding box center [254, 112] width 178 height 244
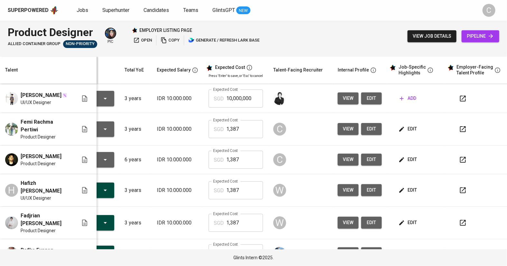
click at [410, 131] on span "edit" at bounding box center [408, 129] width 17 height 8
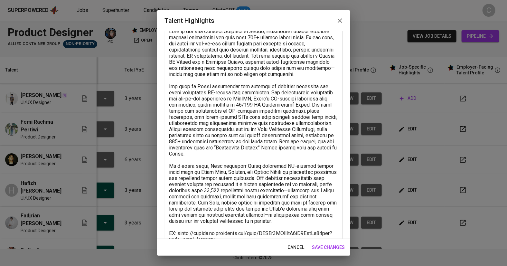
scroll to position [108, 0]
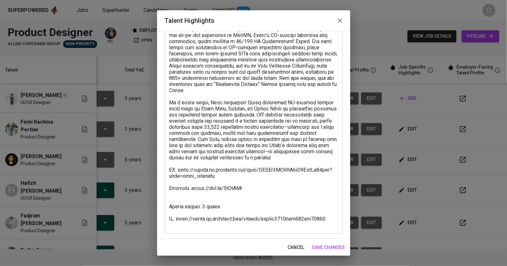
click at [188, 206] on textarea at bounding box center [253, 96] width 169 height 263
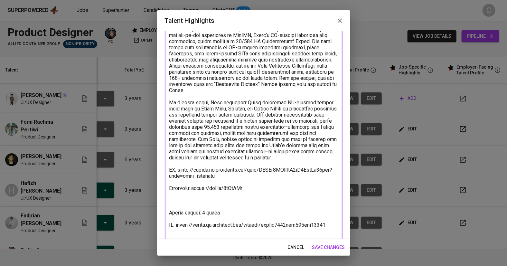
paste textarea "Breakdown Salary: Total Payroll Cost 1386.58 SGD Basic Salary 904.87 SGD BPJS H…"
type textarea "Femi is the sole Product Designer at Finku, Indonesia’s leading personal financ…"
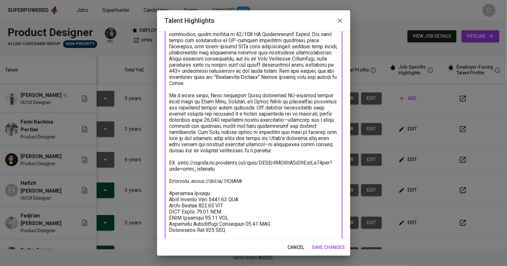
scroll to position [151, 0]
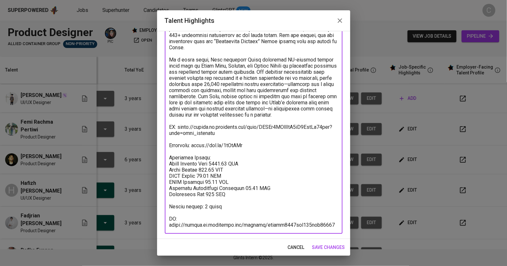
click at [326, 247] on span "save changes" at bounding box center [328, 247] width 33 height 8
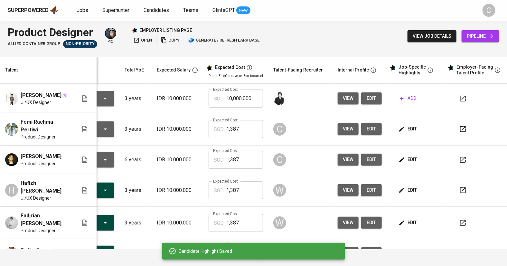
click at [410, 158] on span "edit" at bounding box center [408, 160] width 17 height 8
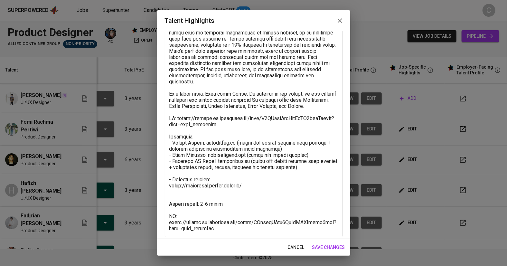
scroll to position [96, 0]
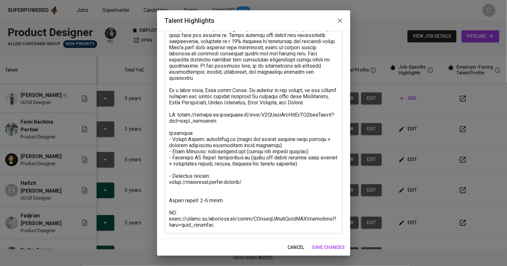
click at [186, 188] on textarea at bounding box center [253, 102] width 169 height 251
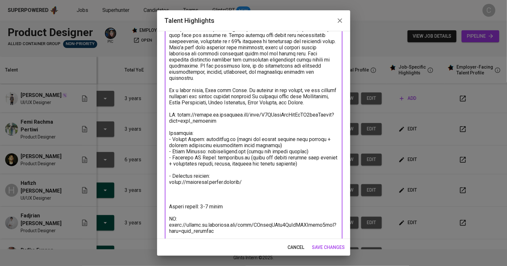
paste textarea "Breakdown Salary: Total Payroll Cost 1386.58 SGD Basic Salary 904.87 SGD BPJS H…"
type textarea "Beny is a Senior Product Designer at Durianpay.id, a SaaS company that provides…"
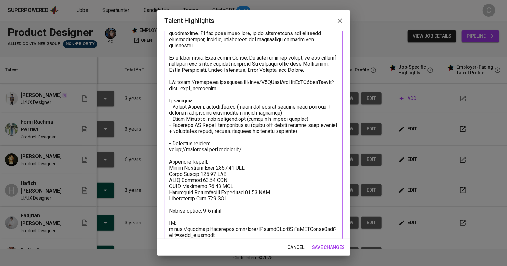
scroll to position [139, 0]
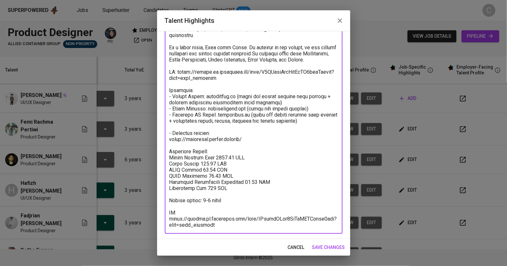
click at [326, 249] on span "save changes" at bounding box center [328, 247] width 33 height 8
